Goal: Transaction & Acquisition: Purchase product/service

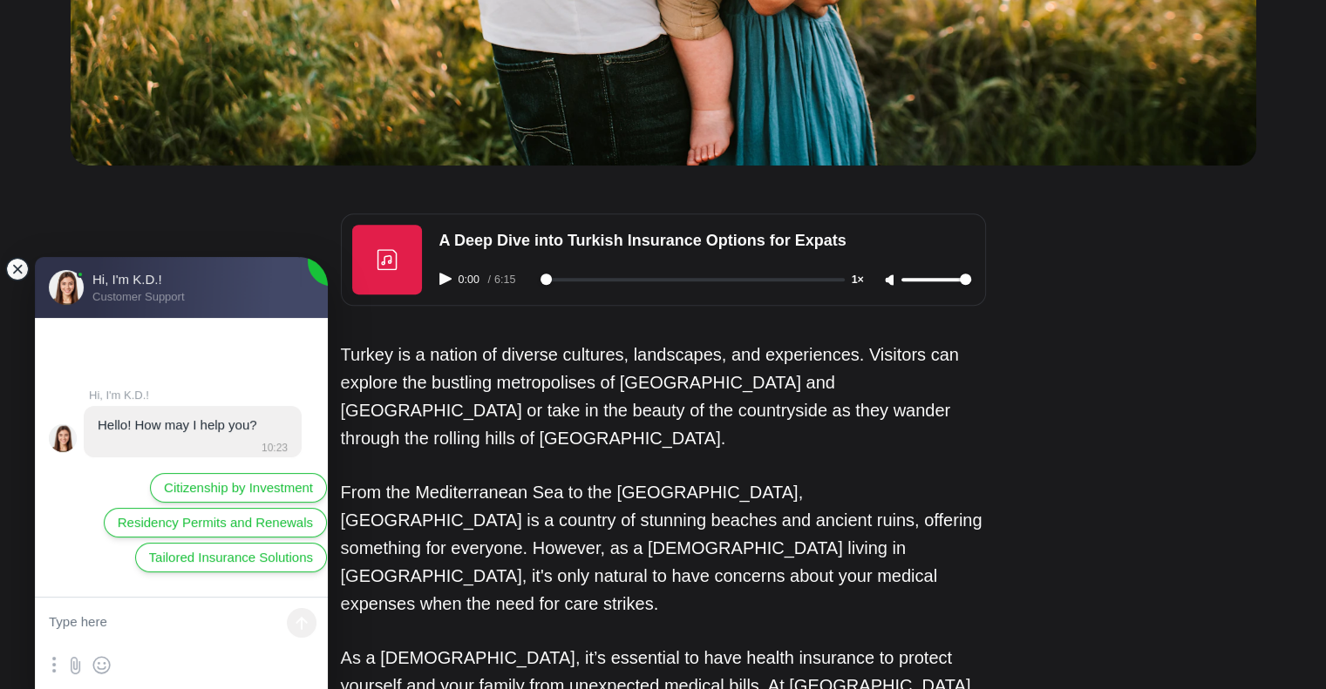
click at [14, 265] on jdiv at bounding box center [17, 269] width 24 height 24
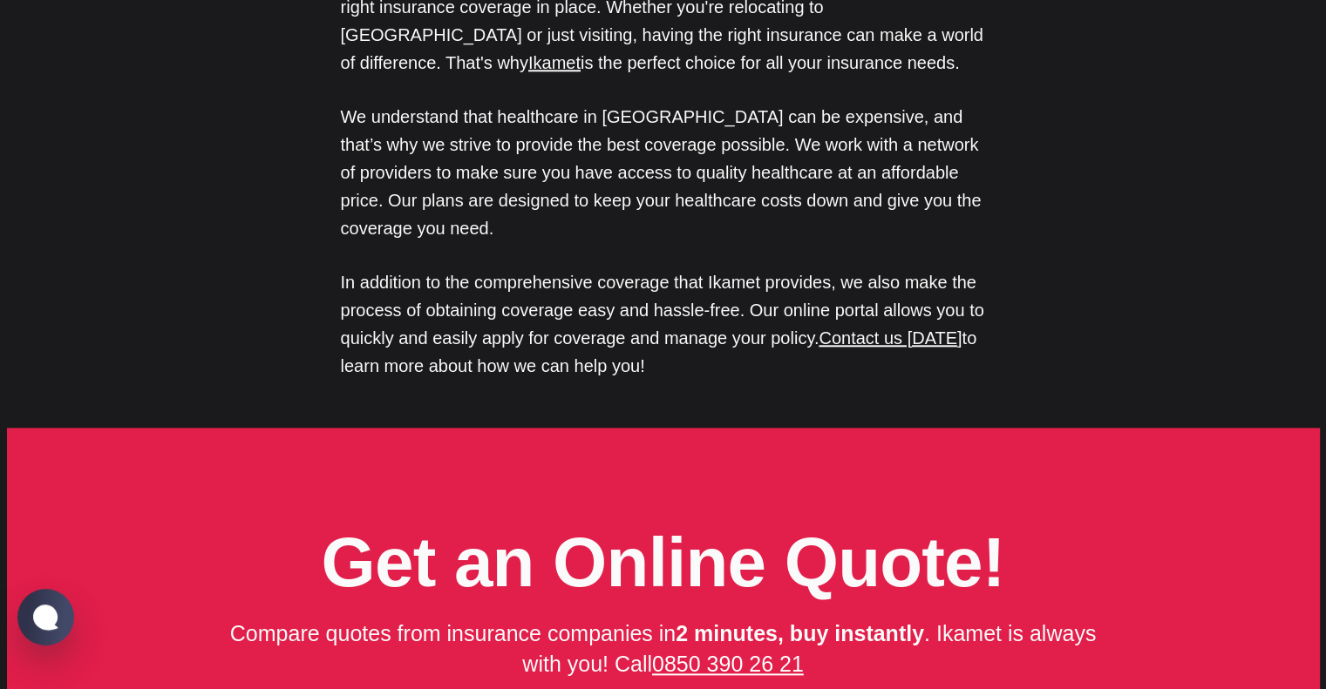
scroll to position [8433, 0]
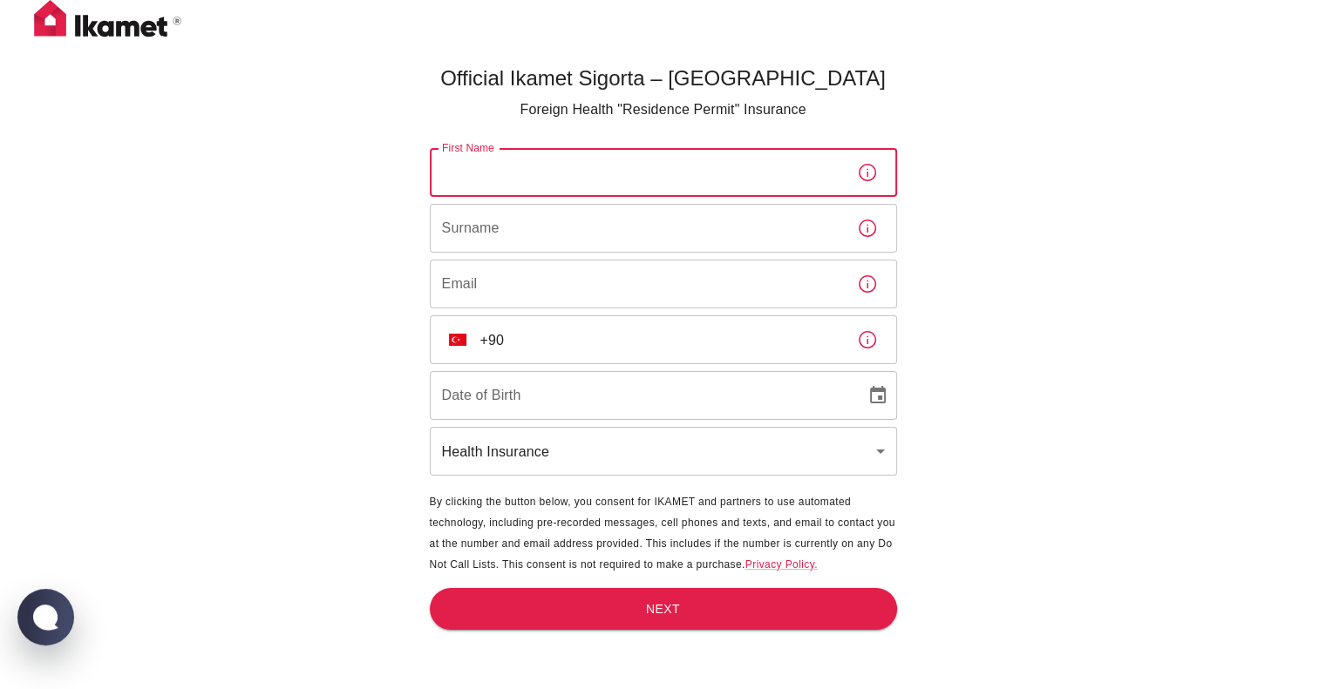
click at [582, 180] on input "First Name" at bounding box center [636, 172] width 413 height 49
type input "Fatimah"
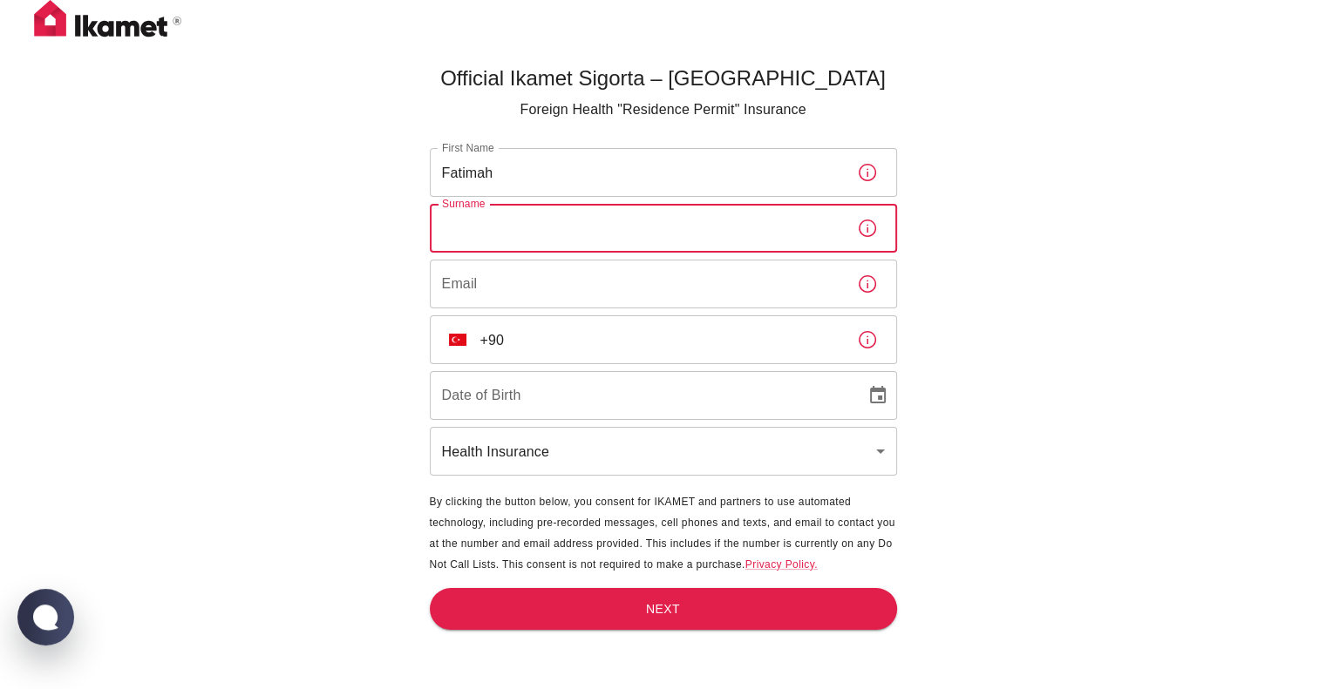
click at [589, 215] on input "Surname" at bounding box center [636, 228] width 413 height 49
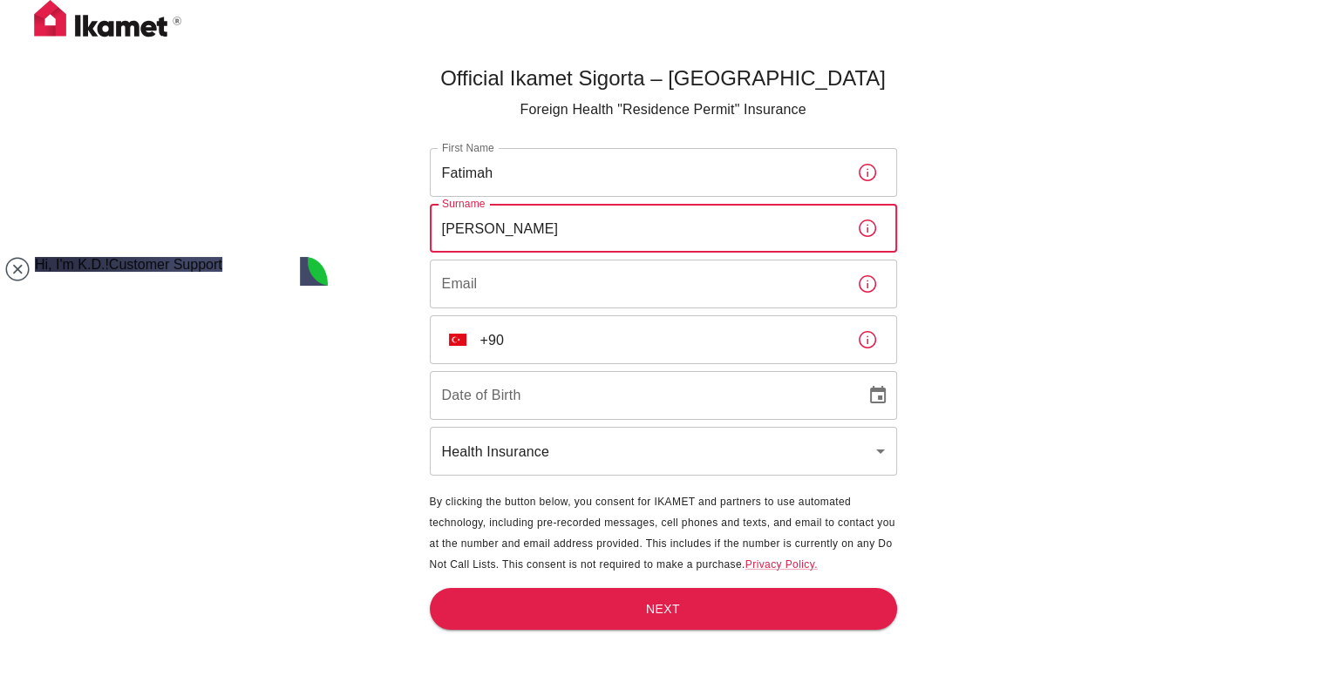
type input "Graham"
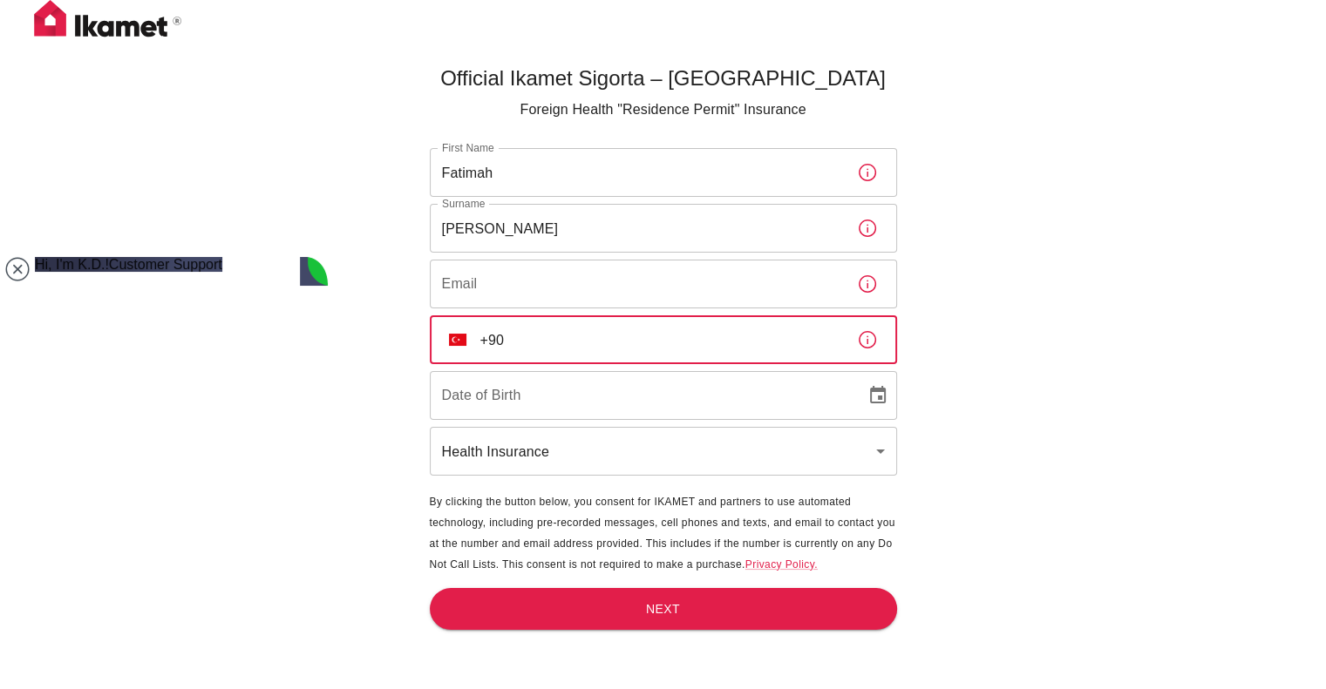
click at [710, 343] on input "+90" at bounding box center [661, 340] width 363 height 49
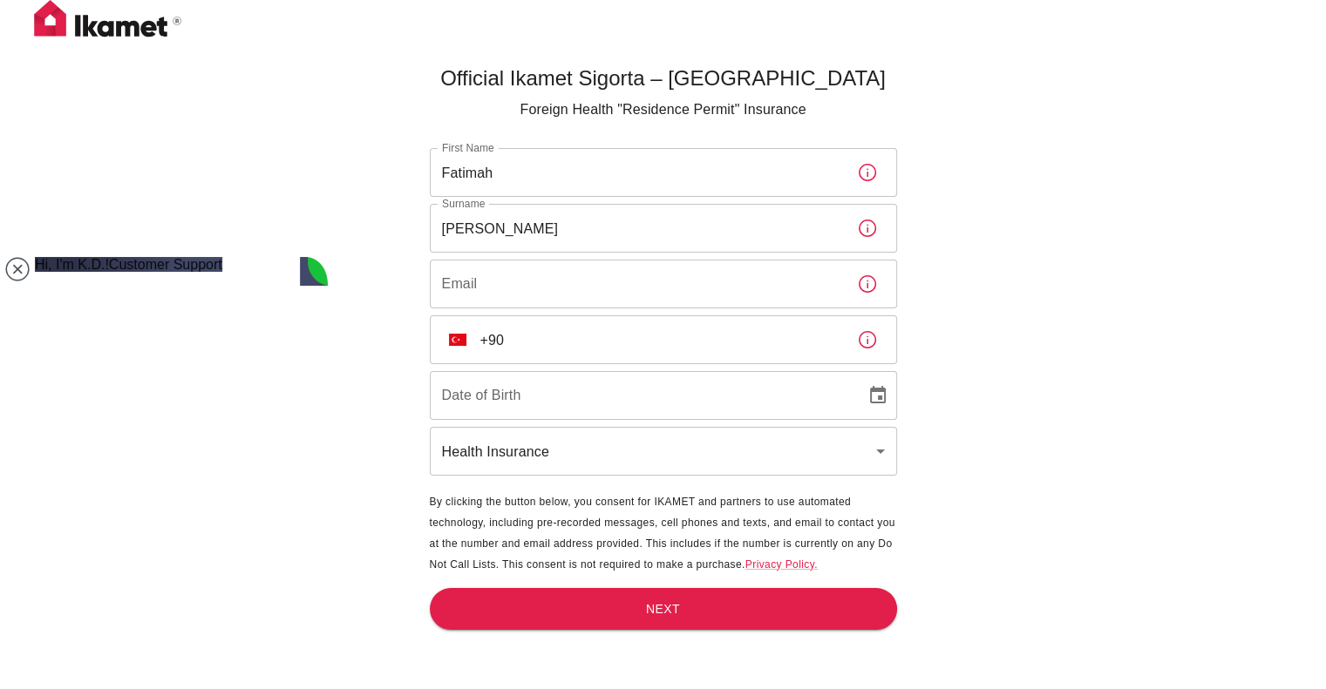
click at [478, 337] on div "​ TR +90 ​" at bounding box center [663, 340] width 467 height 49
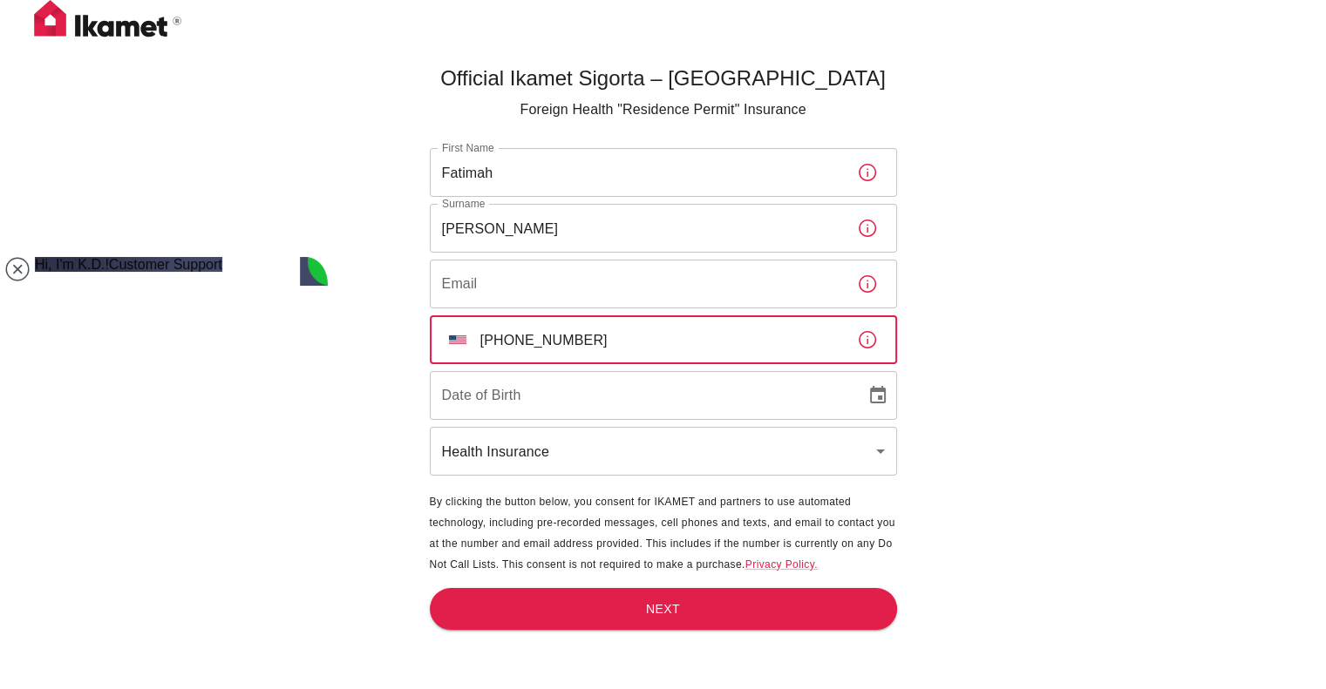
type input "+1 317 702 5796"
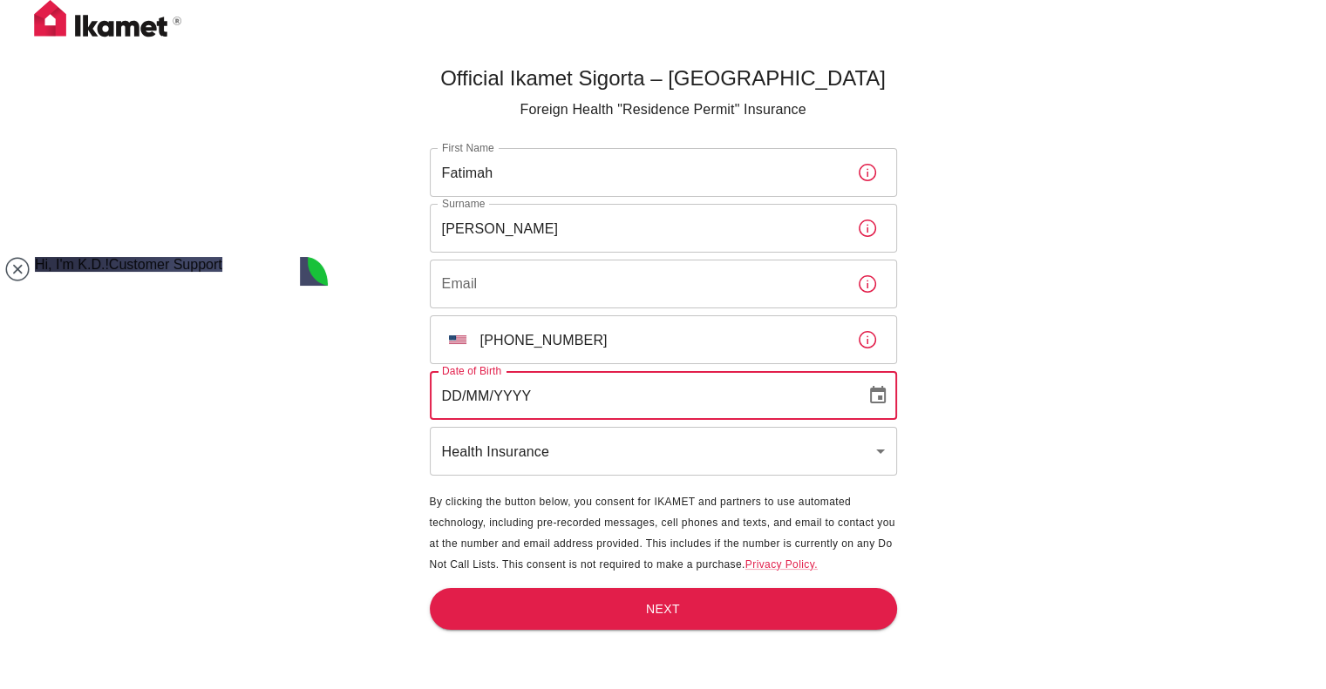
click at [528, 392] on input "DD/MM/YYYY" at bounding box center [642, 395] width 424 height 49
type input "07/12/1971"
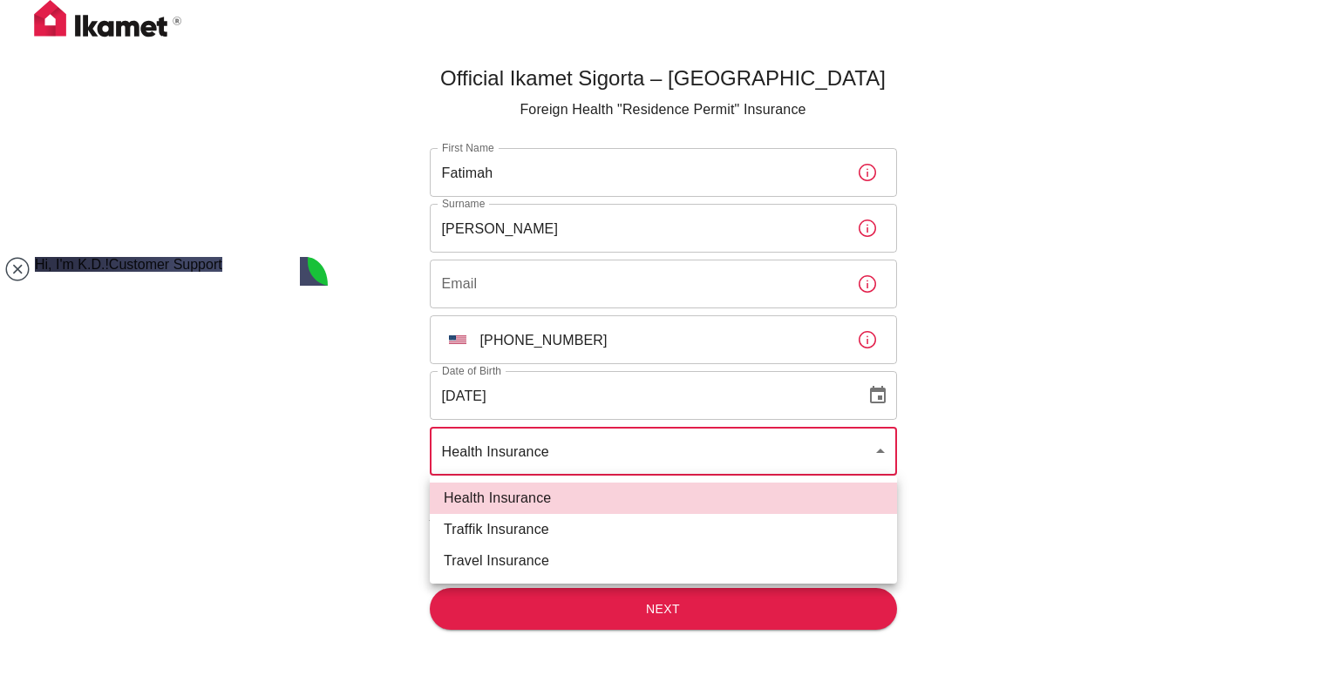
click at [643, 445] on body "Official Ikamet Sigorta – Turkey Foreign Health "Residence Permit" Insurance Fi…" at bounding box center [669, 373] width 1339 height 747
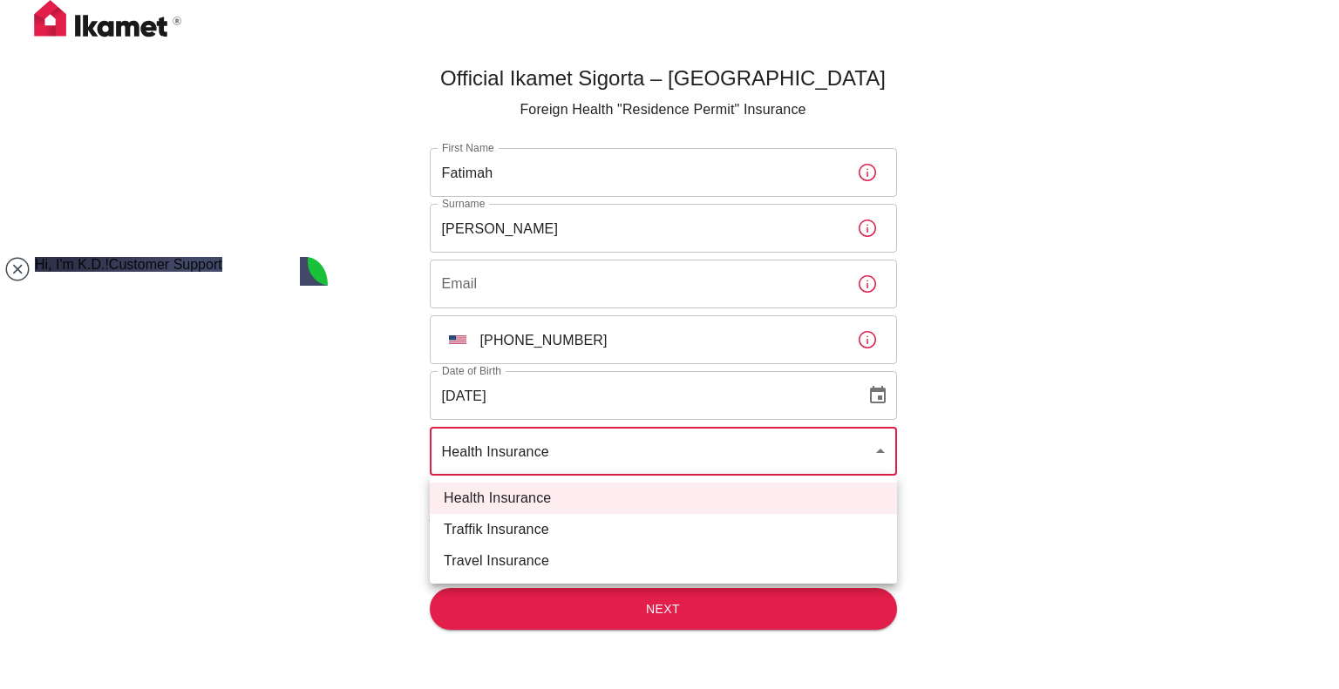
click at [987, 411] on div at bounding box center [669, 344] width 1339 height 689
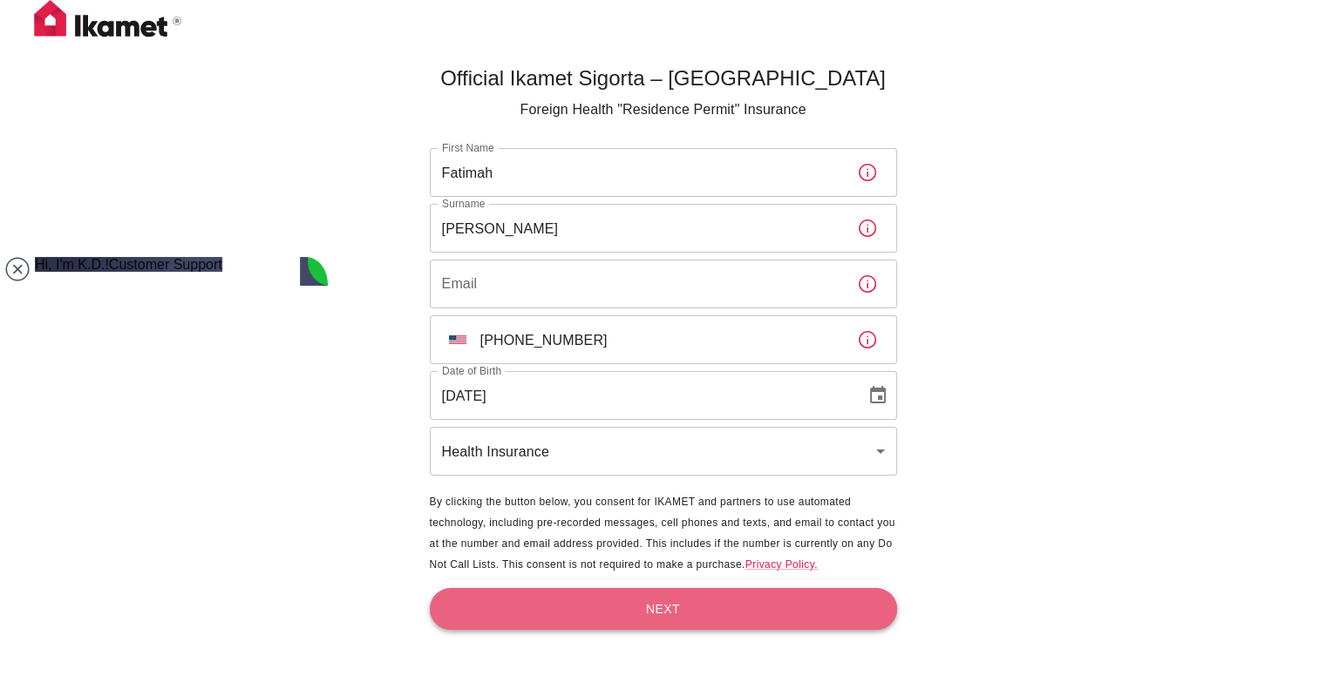
click at [669, 605] on button "Next" at bounding box center [663, 609] width 467 height 43
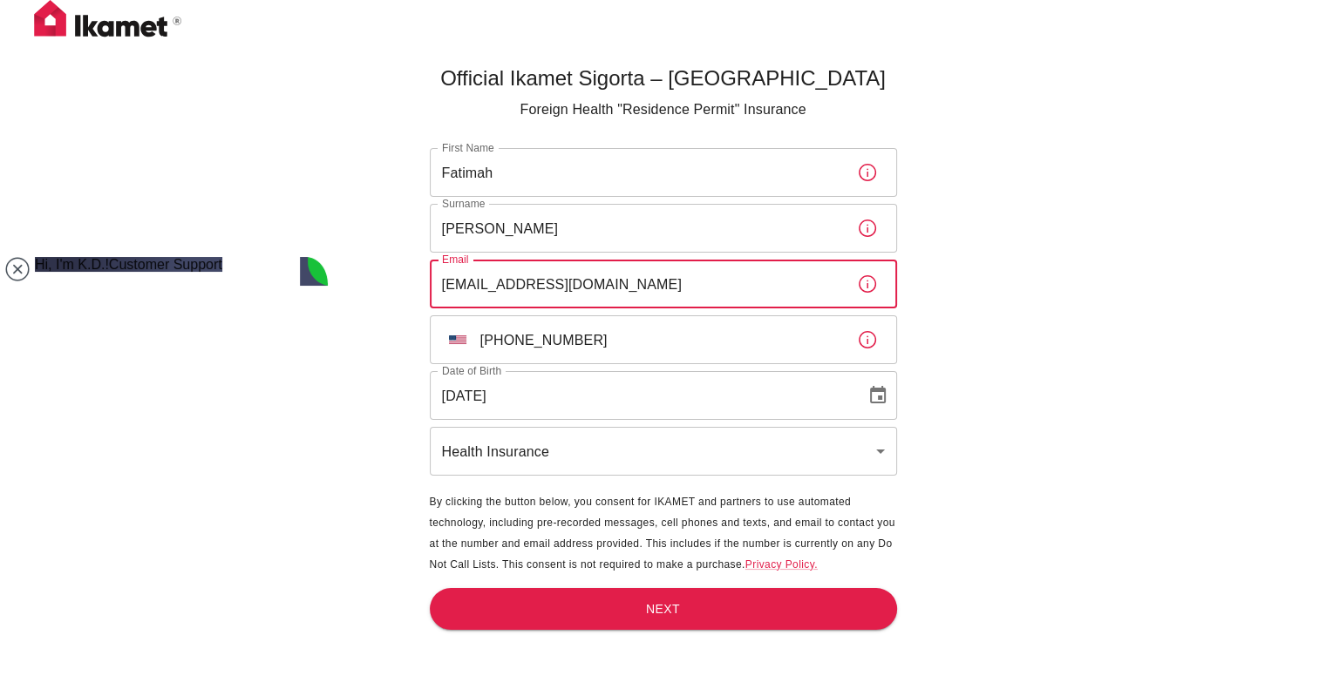
type input "fatimahlgraham@gmail.com"
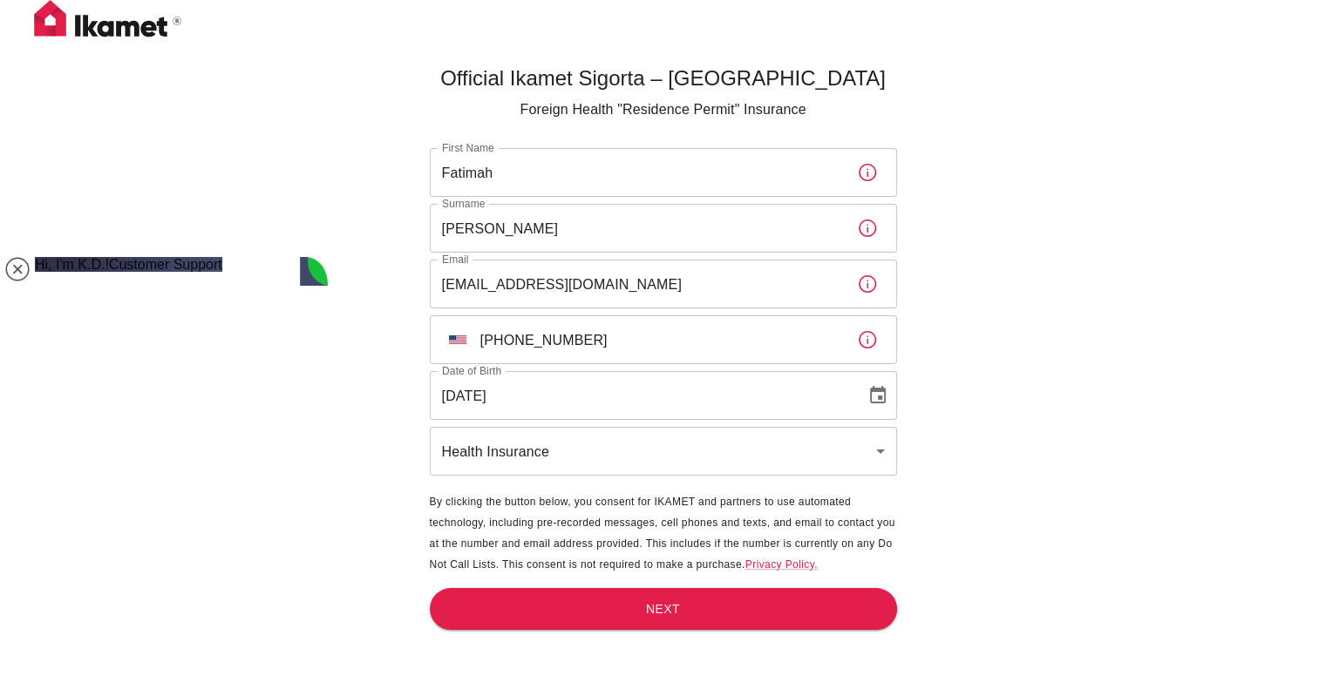
click at [1053, 333] on div "Official Ikamet Sigorta – Turkey Foreign Health "Residence Permit" Insurance Fi…" at bounding box center [663, 373] width 1326 height 747
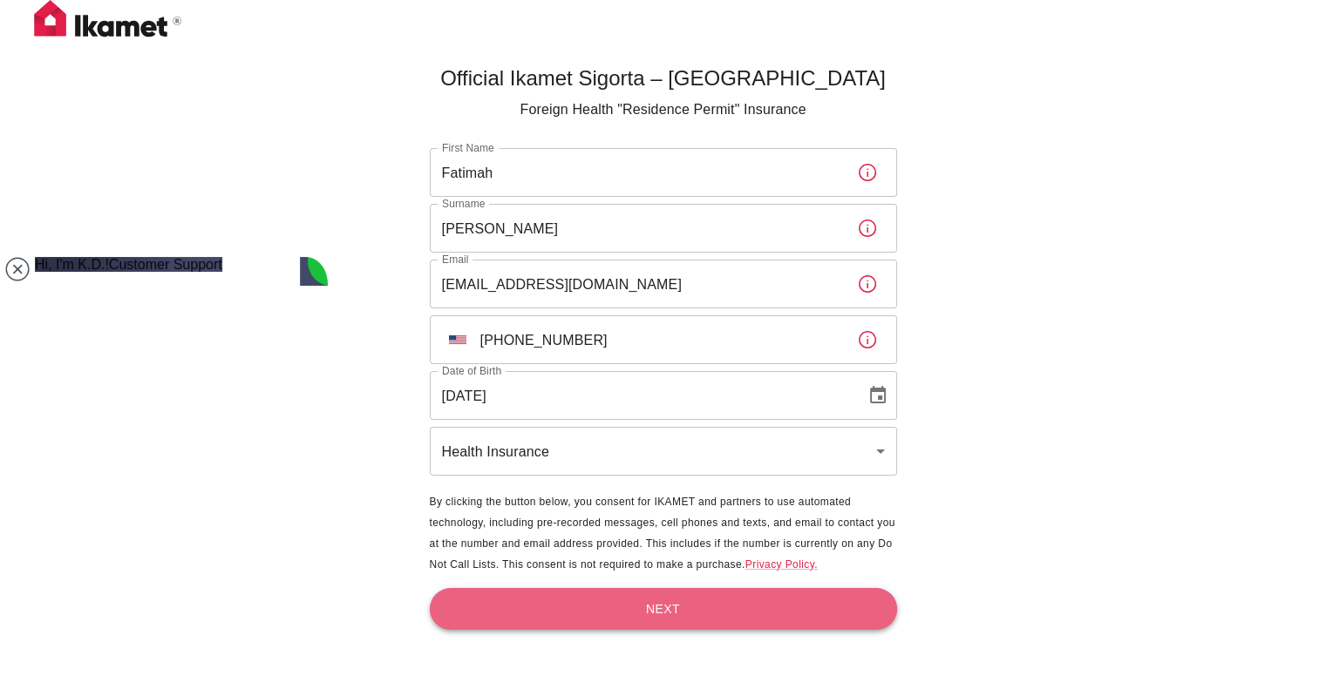
click at [680, 607] on button "Next" at bounding box center [663, 609] width 467 height 43
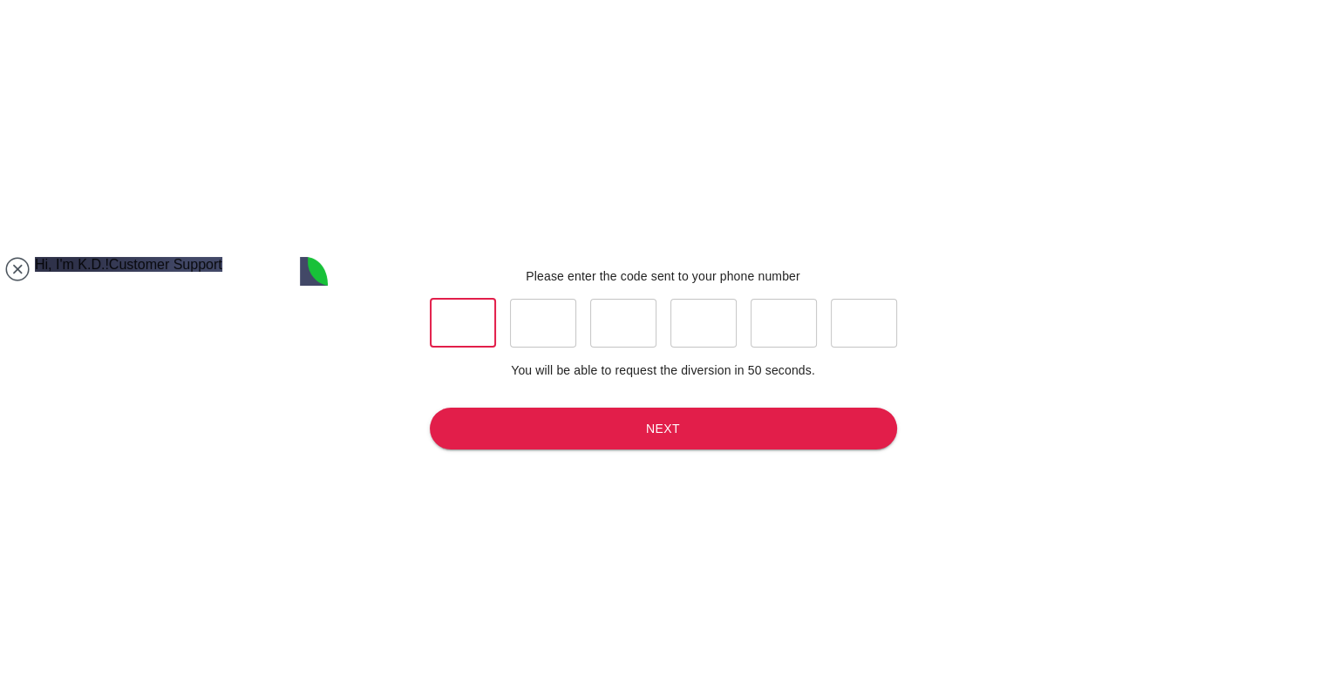
click at [460, 322] on input "text" at bounding box center [463, 323] width 66 height 49
type input "2"
type input "3"
type input "5"
type input "0"
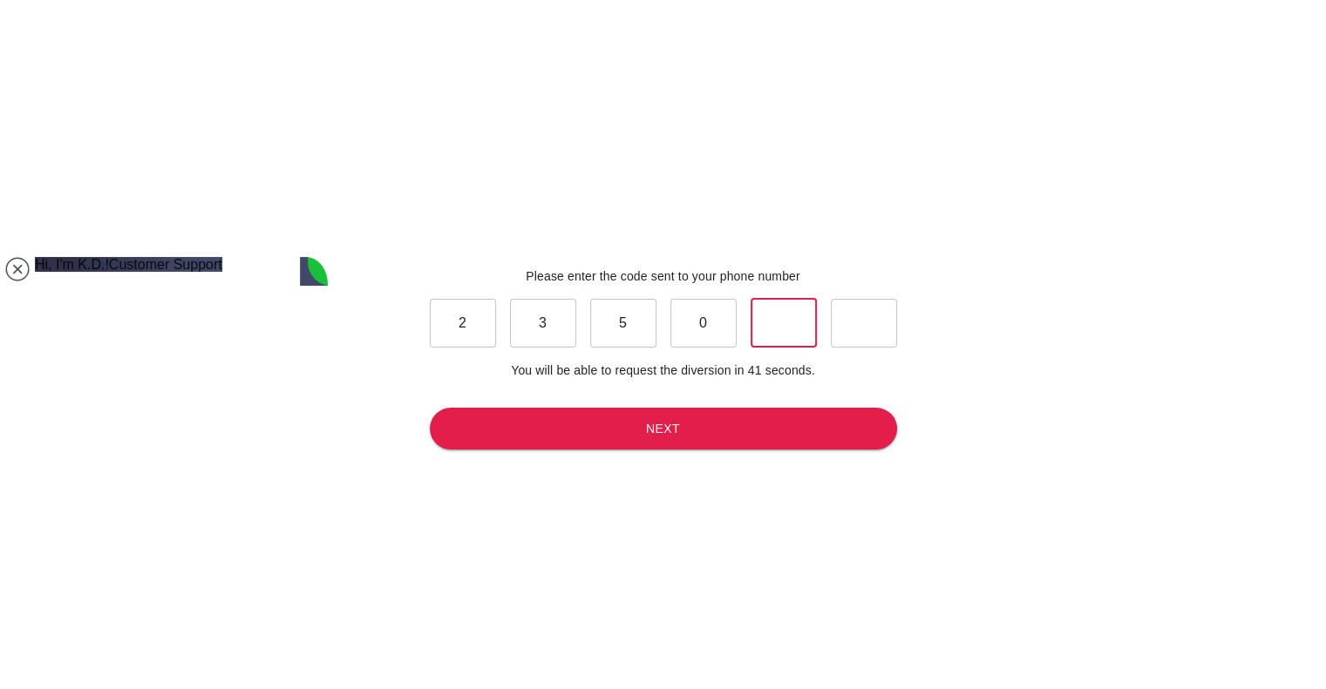
type input "9"
type input "1"
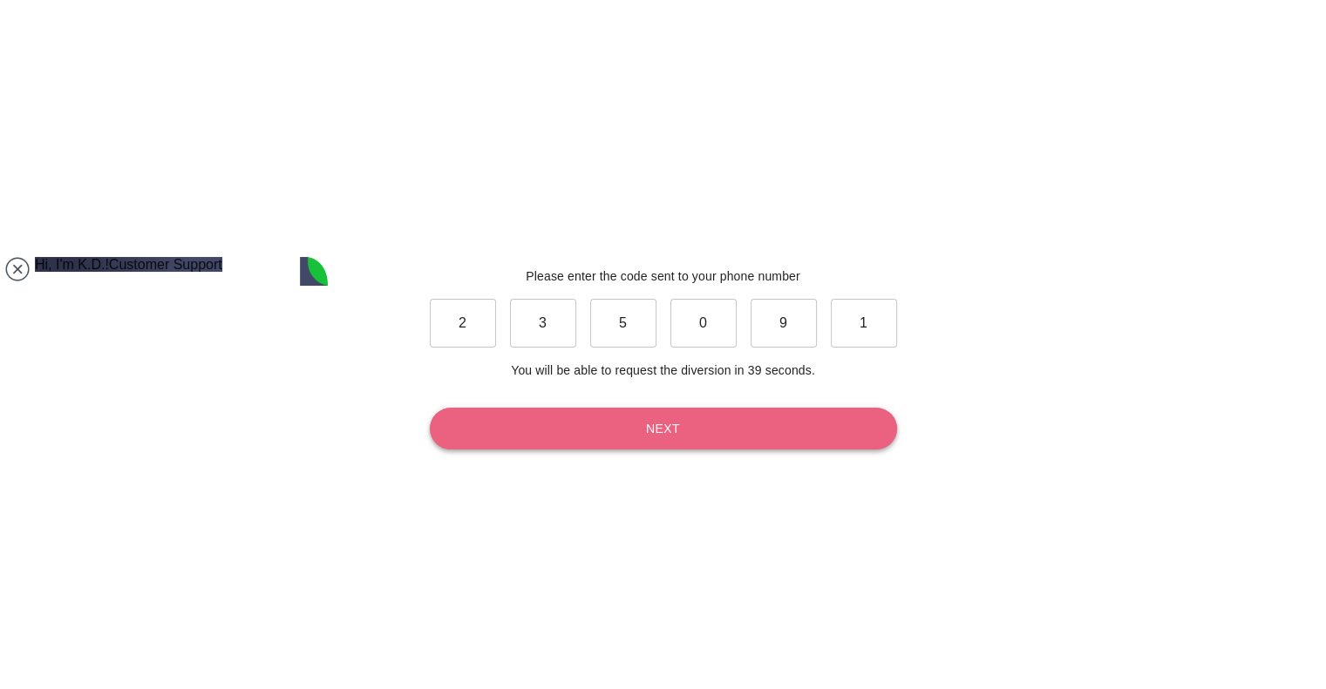
click at [662, 416] on button "Next" at bounding box center [663, 429] width 467 height 43
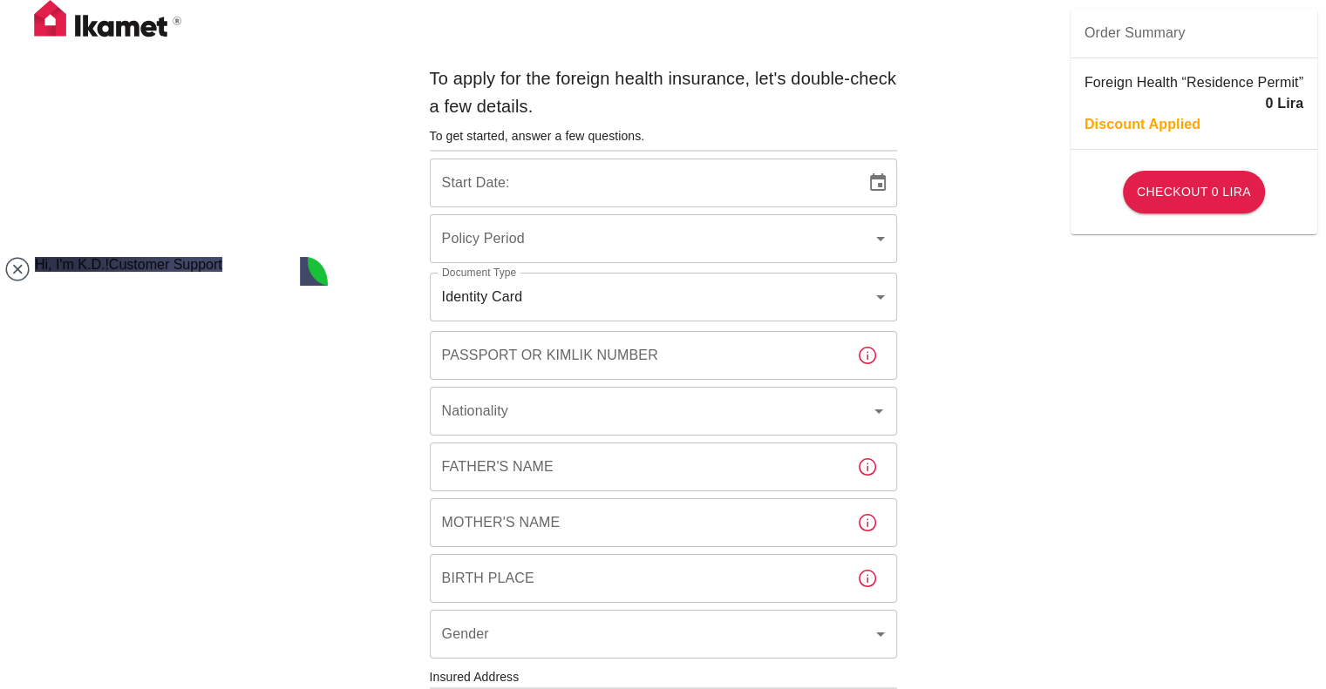
type input "b7343ef8-d55e-4554-96a8-76e30347e985"
type input "20/09/2025"
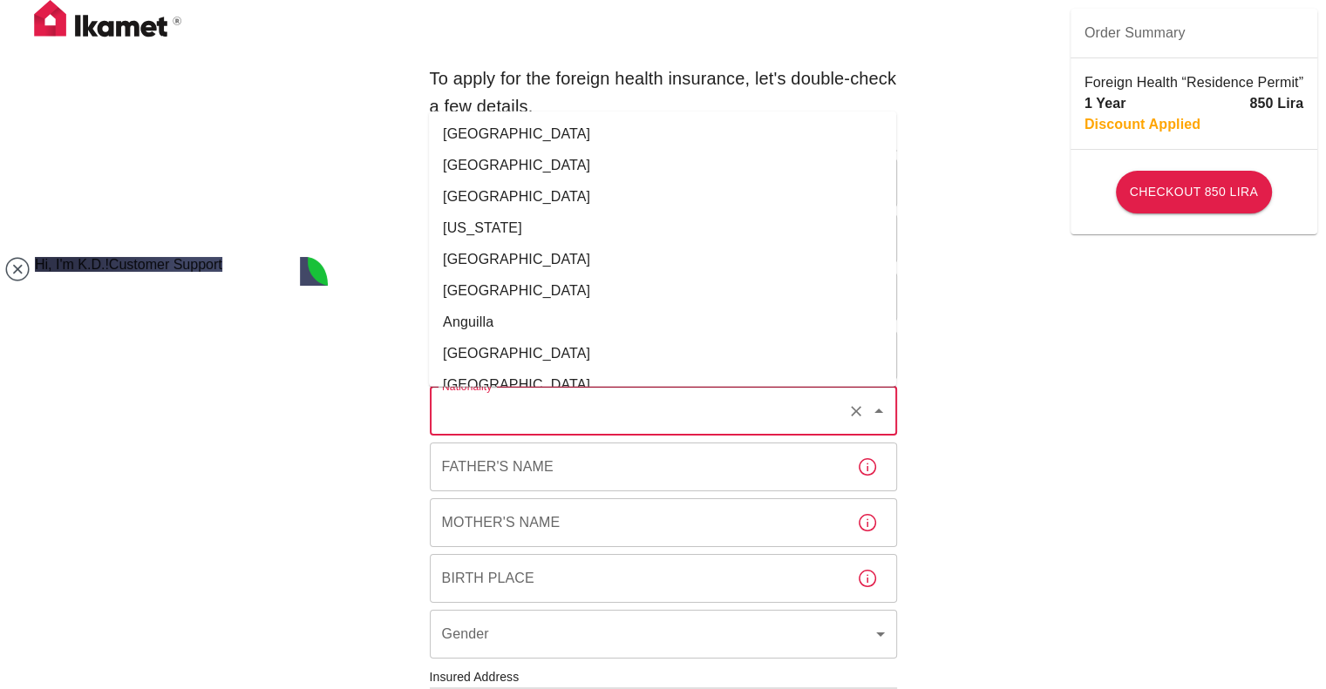
click at [768, 408] on input "Nationality" at bounding box center [639, 411] width 403 height 33
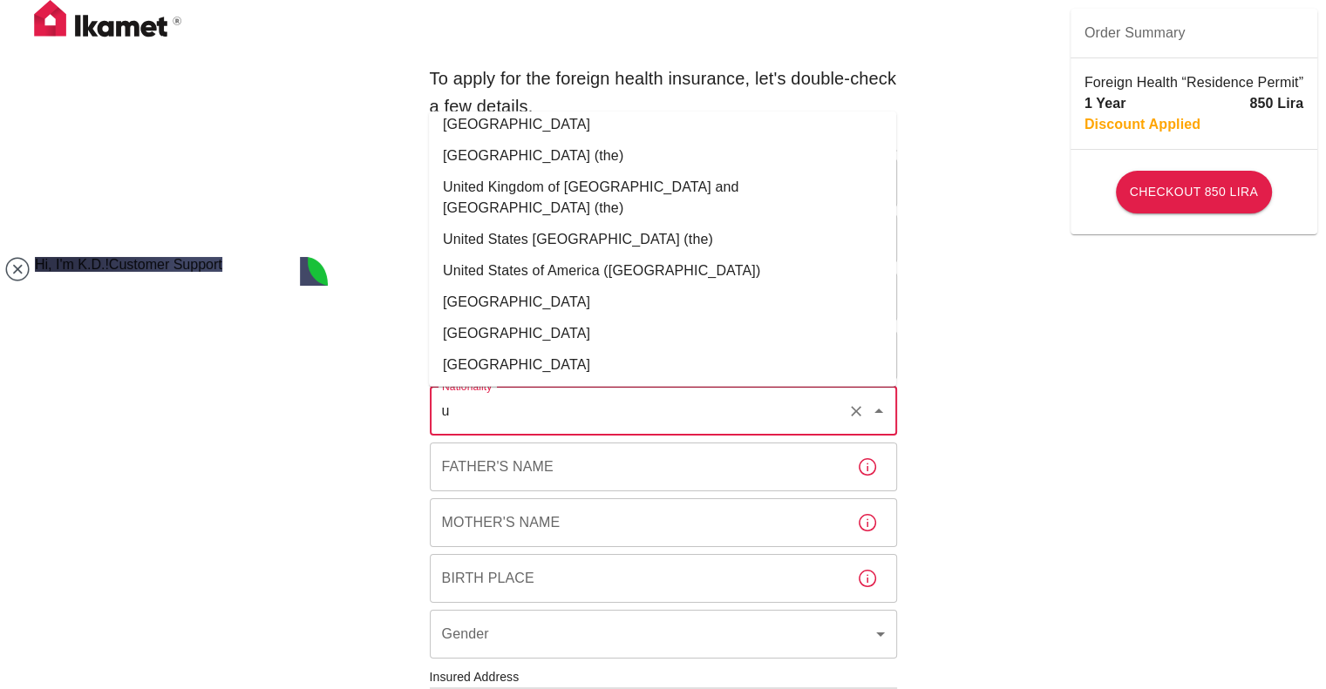
scroll to position [2488, 0]
click at [591, 254] on li "United States of America (the)" at bounding box center [662, 269] width 467 height 31
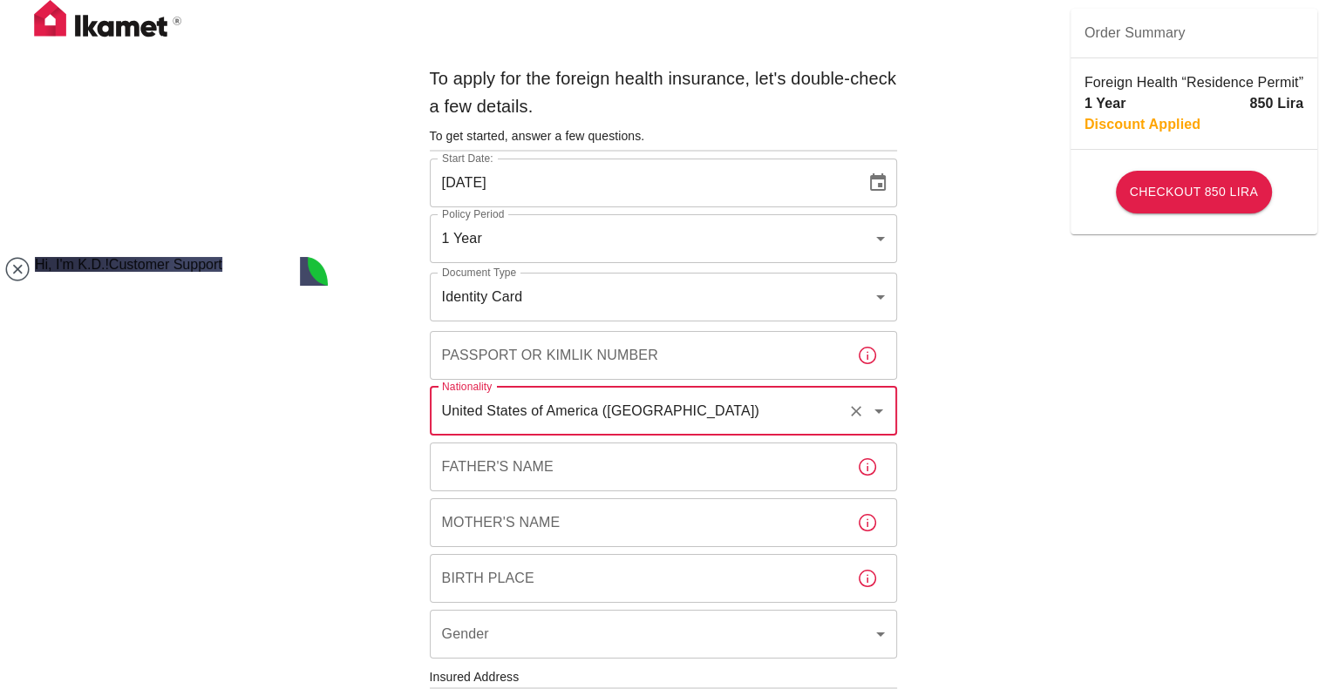
type input "United States of America (the)"
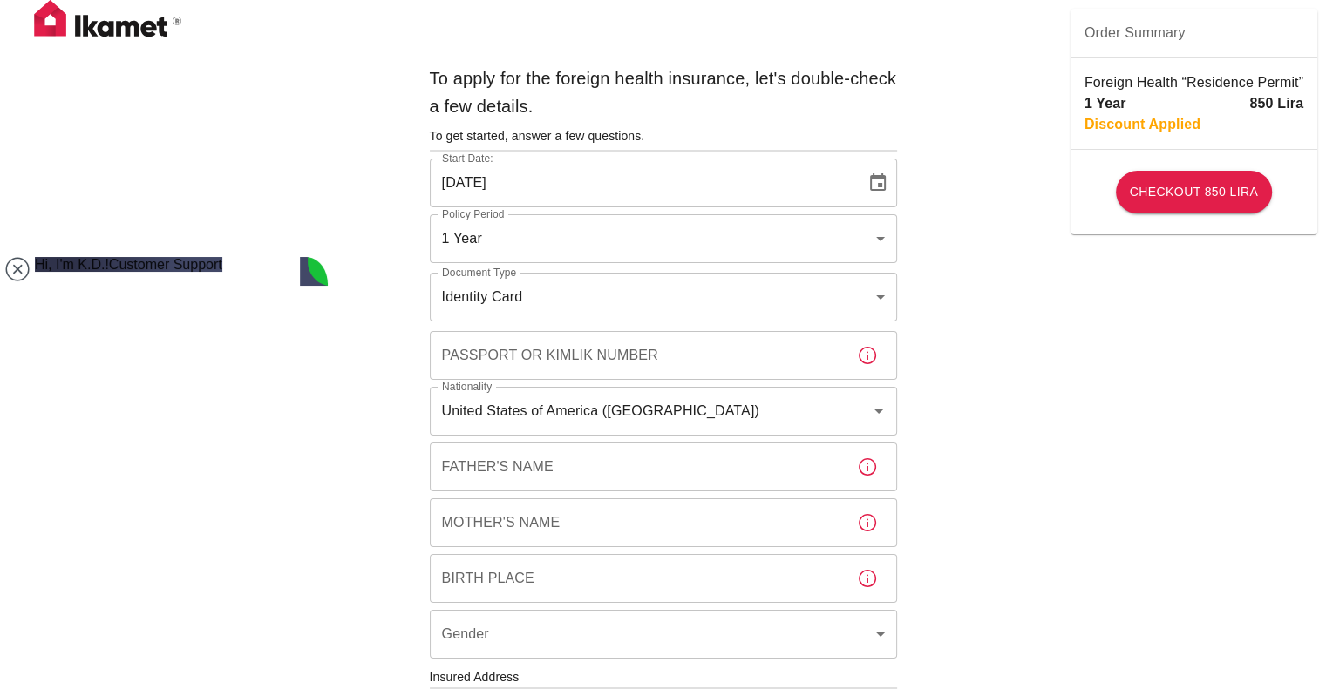
click at [964, 376] on div "To apply for the foreign health insurance, let's double-check a few details. To…" at bounding box center [663, 675] width 1326 height 1351
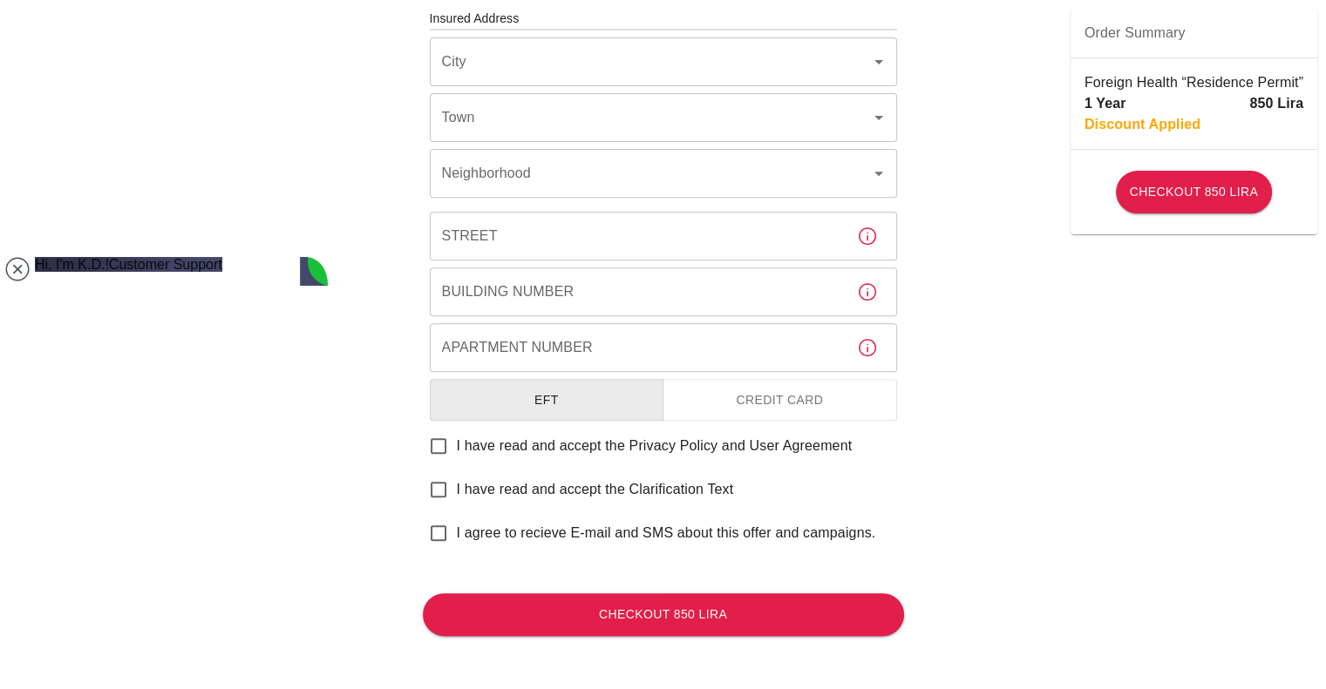
scroll to position [659, 0]
type textarea "i want to just get a quote right now"
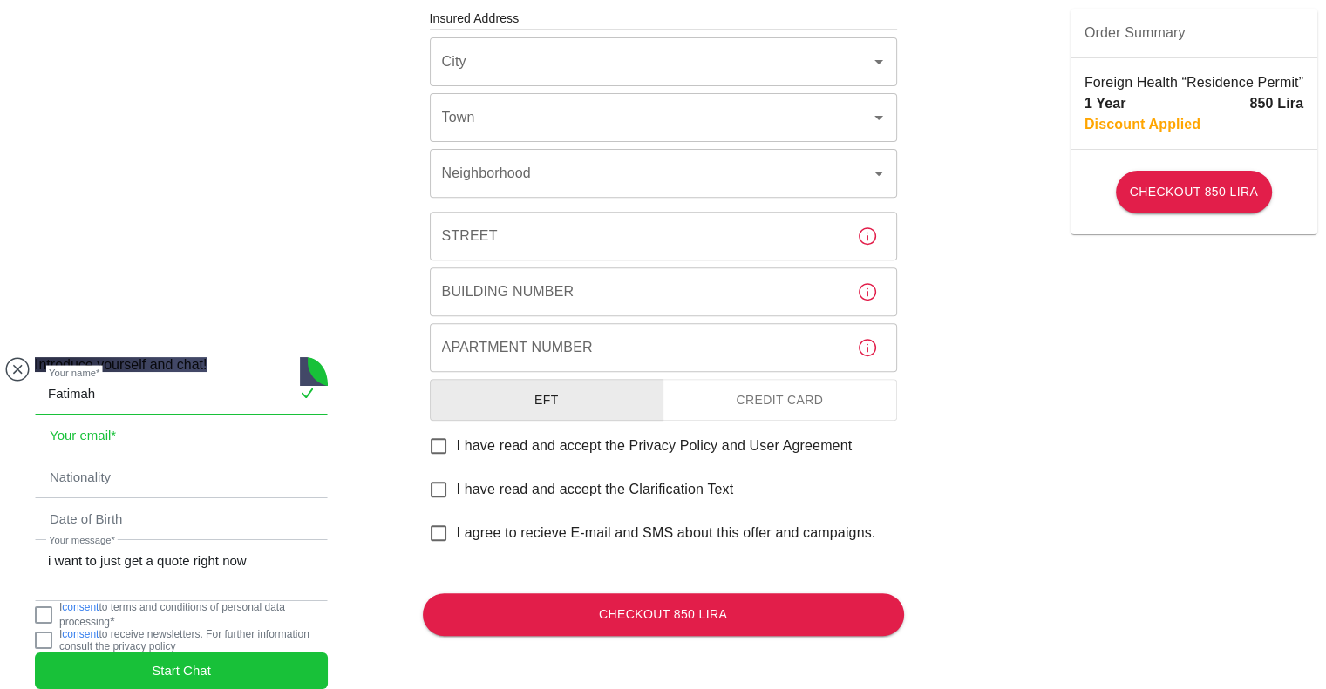
type input "Fatimah"
click at [104, 416] on input "email" at bounding box center [181, 436] width 291 height 40
type input "fatimahlgraham@gmail.com"
click at [129, 458] on input "text" at bounding box center [181, 478] width 291 height 40
type input "U"
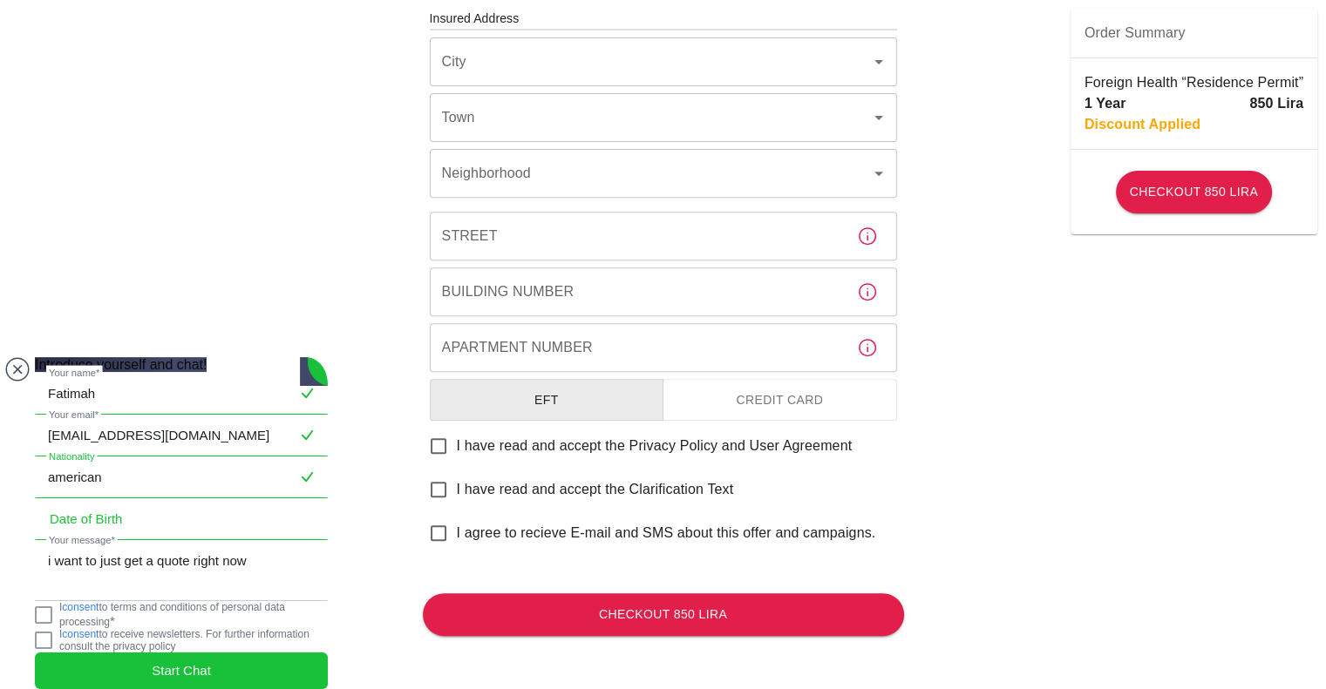
type input "american"
click at [152, 499] on input "tel" at bounding box center [181, 519] width 291 height 40
type input "07-12-1971"
click at [52, 609] on jdiv at bounding box center [43, 615] width 17 height 17
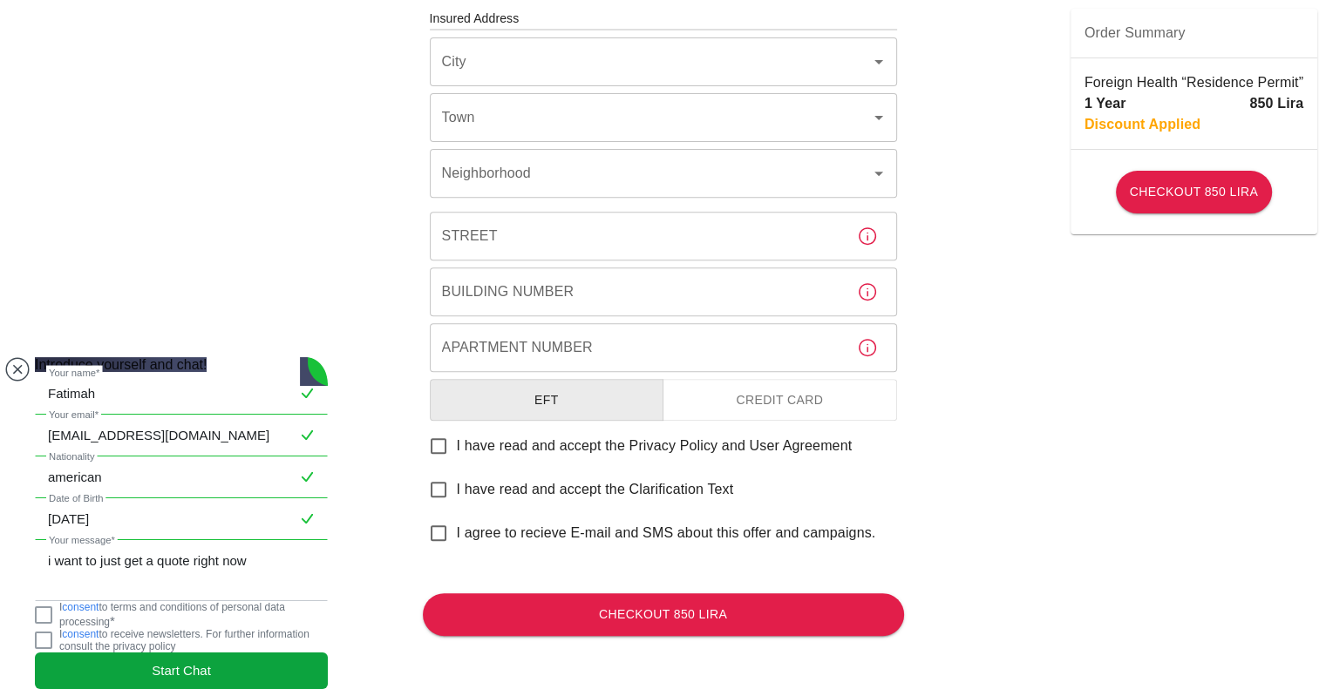
click at [196, 662] on span "Start Chat" at bounding box center [181, 671] width 59 height 19
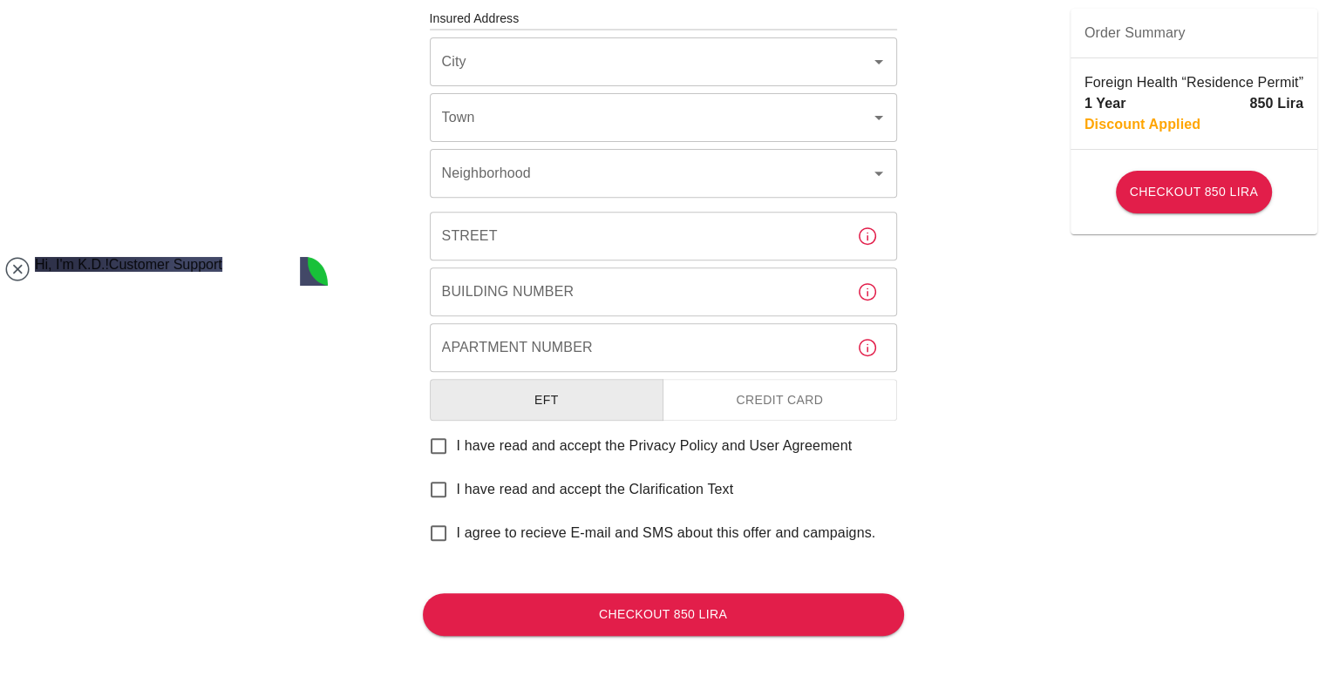
type textarea "I would like to get a quote"
click at [1023, 311] on div "To apply for the foreign health insurance, let's double-check a few details. To…" at bounding box center [663, 16] width 1326 height 1351
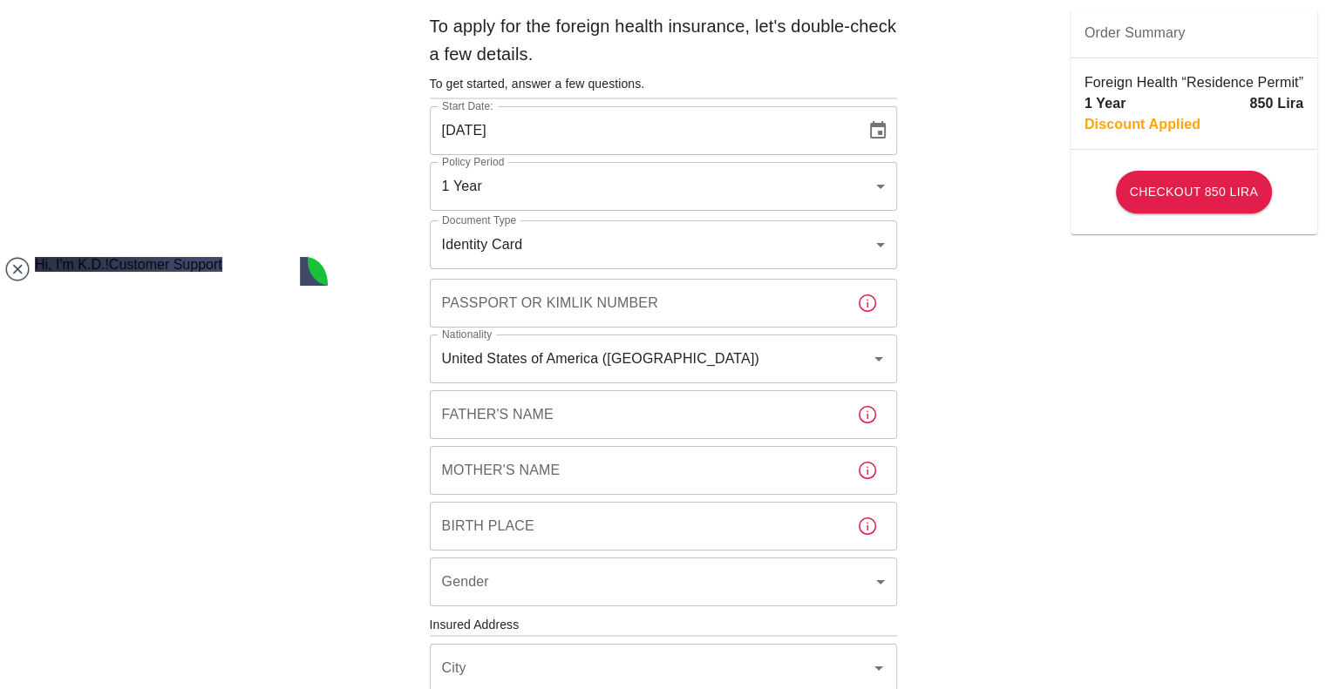
scroll to position [52, 0]
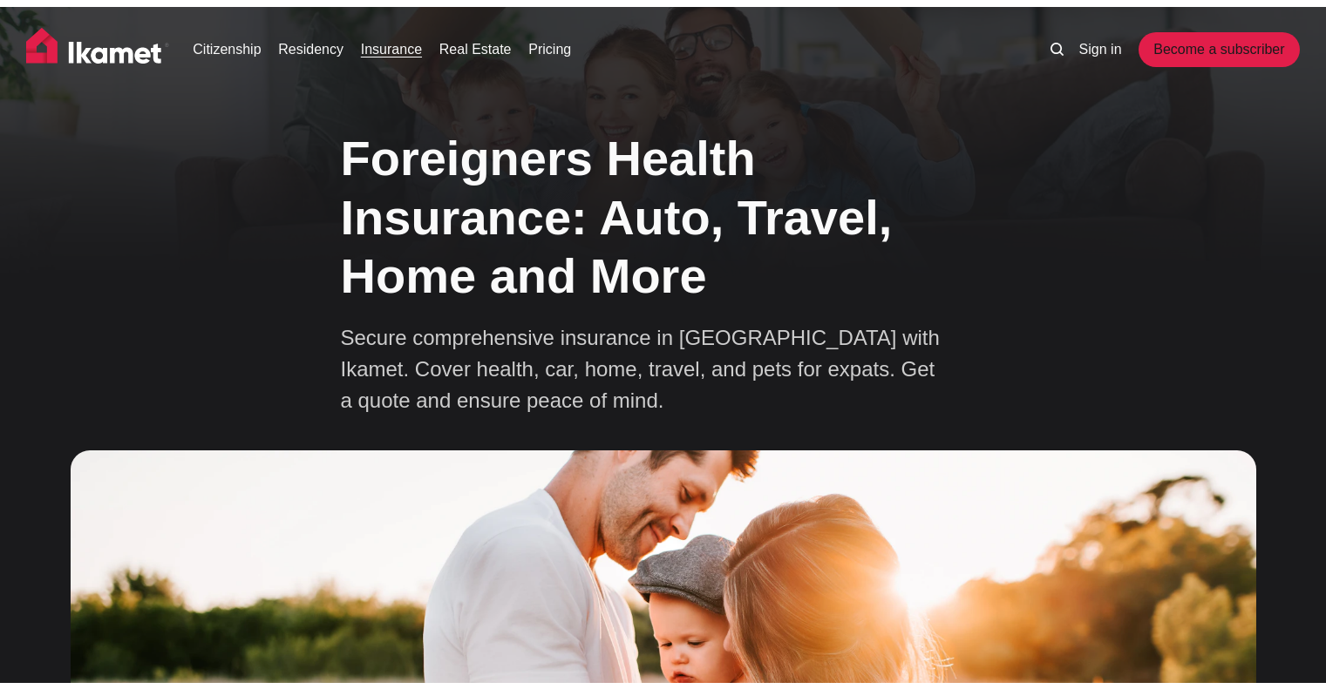
scroll to position [8431, 0]
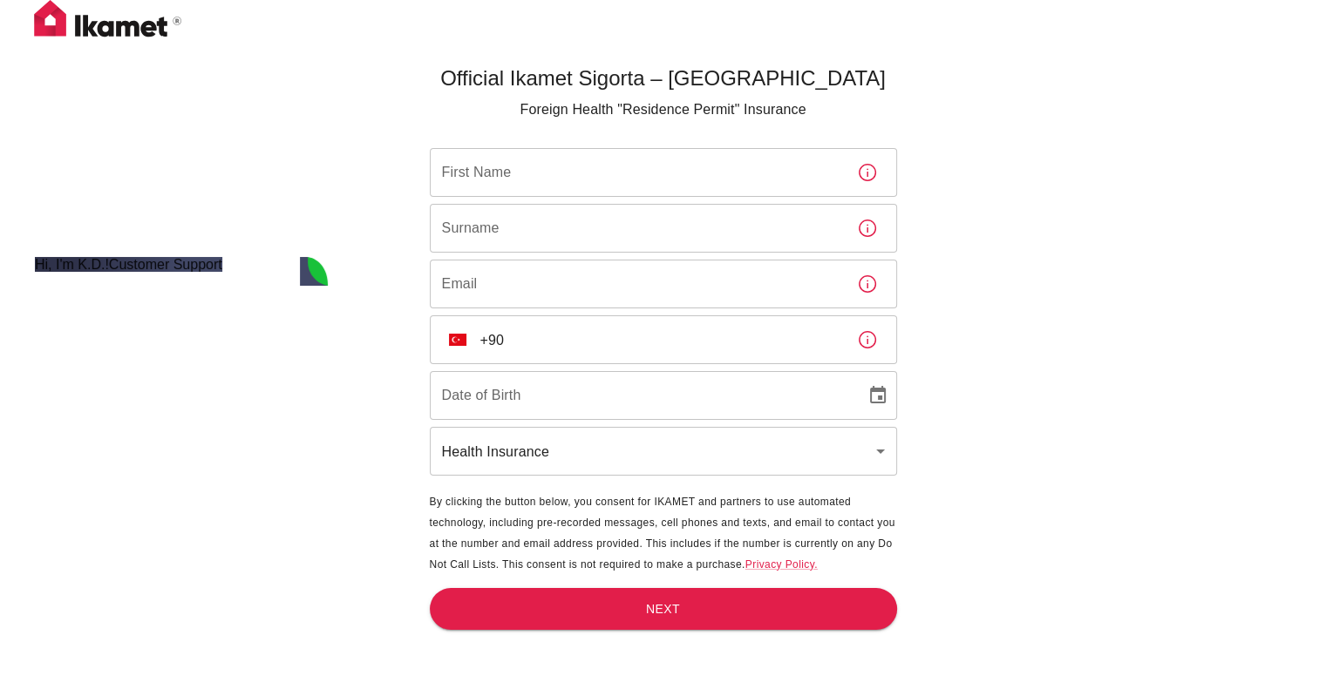
scroll to position [36, 0]
click at [14, 276] on jdiv at bounding box center [17, 269] width 24 height 24
